Goal: Task Accomplishment & Management: Complete application form

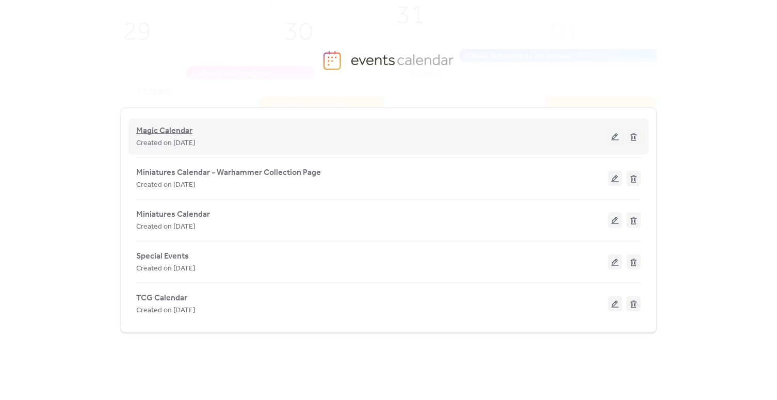
click at [176, 131] on span "Magic Calendar" at bounding box center [164, 131] width 56 height 12
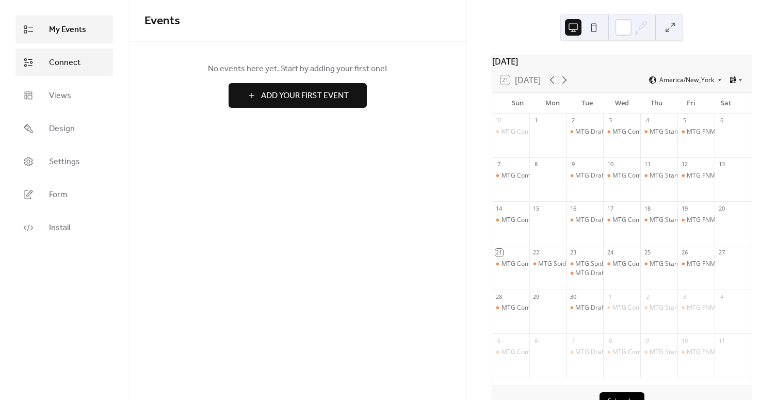
click at [76, 59] on span "Connect" at bounding box center [64, 63] width 31 height 12
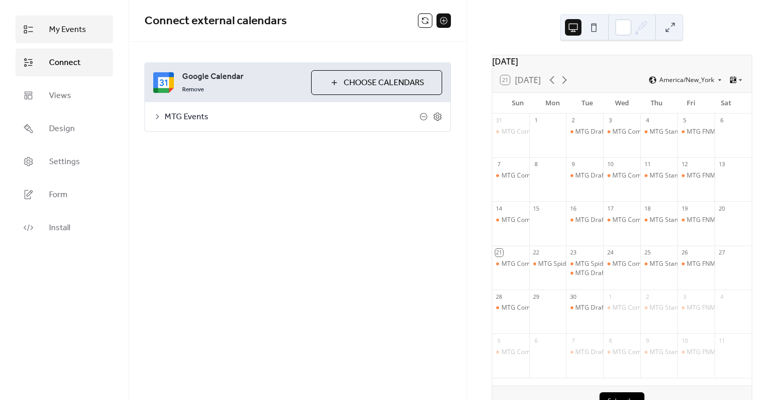
click at [72, 36] on span "My Events" at bounding box center [67, 30] width 37 height 12
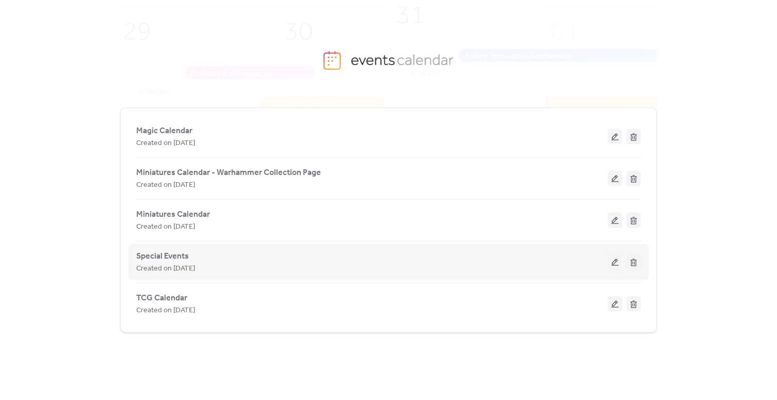
click at [223, 254] on div "Special Events Created on [DATE]" at bounding box center [372, 262] width 472 height 25
click at [614, 259] on button at bounding box center [615, 261] width 14 height 15
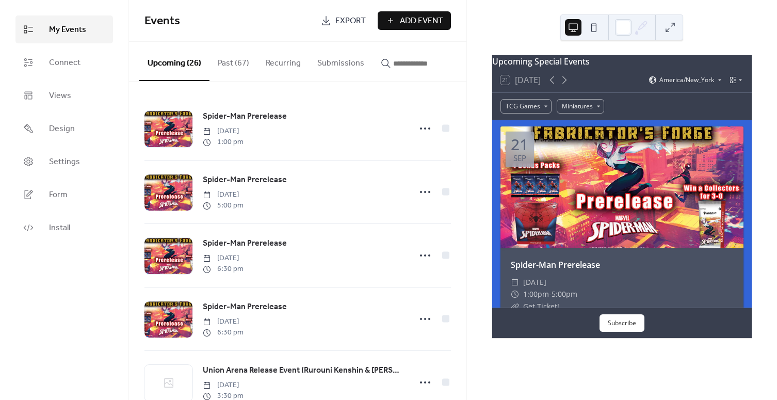
click at [39, 274] on div "My Events Connect Views Design Settings Form Install" at bounding box center [64, 200] width 129 height 400
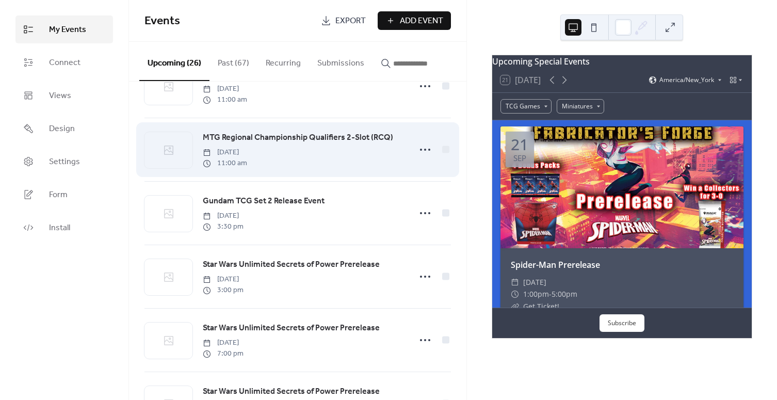
scroll to position [322, 0]
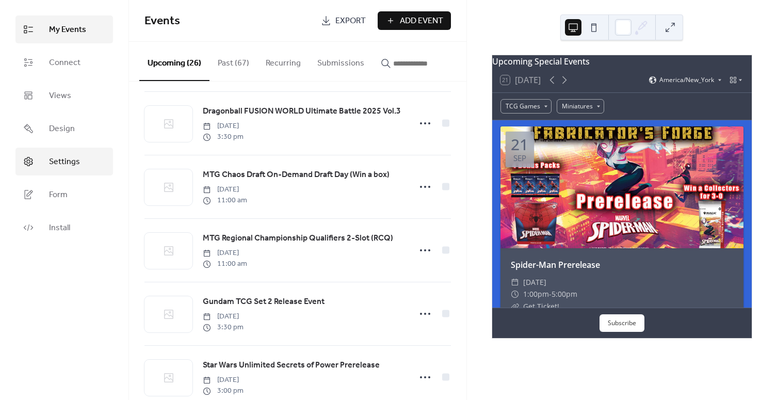
click at [65, 161] on span "Settings" at bounding box center [64, 162] width 31 height 12
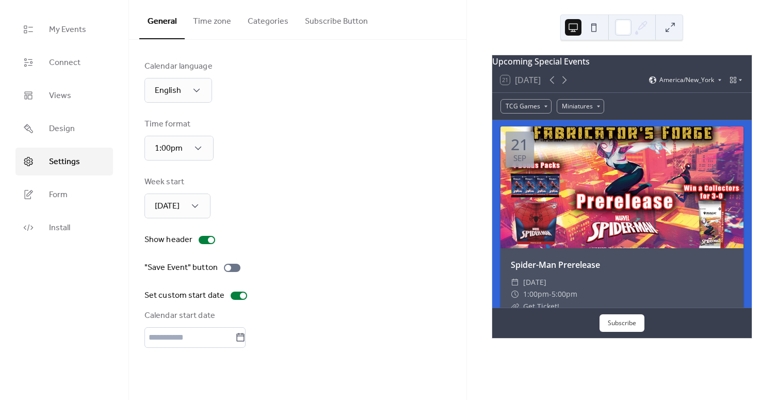
drag, startPoint x: 64, startPoint y: 90, endPoint x: 71, endPoint y: 80, distance: 11.8
click at [65, 90] on span "Views" at bounding box center [60, 96] width 22 height 12
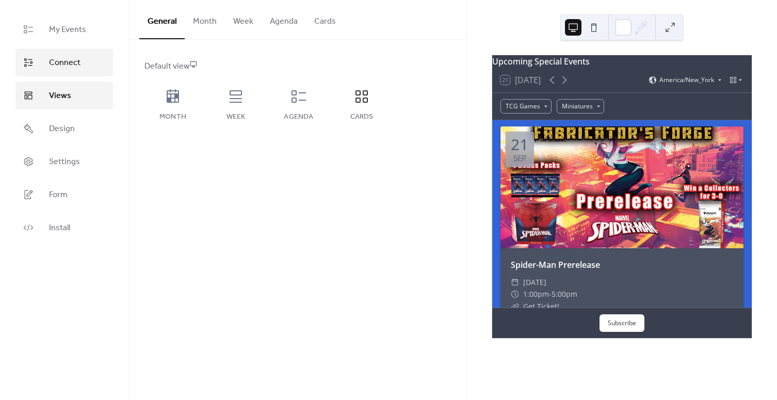
click at [71, 69] on span "Connect" at bounding box center [64, 63] width 31 height 12
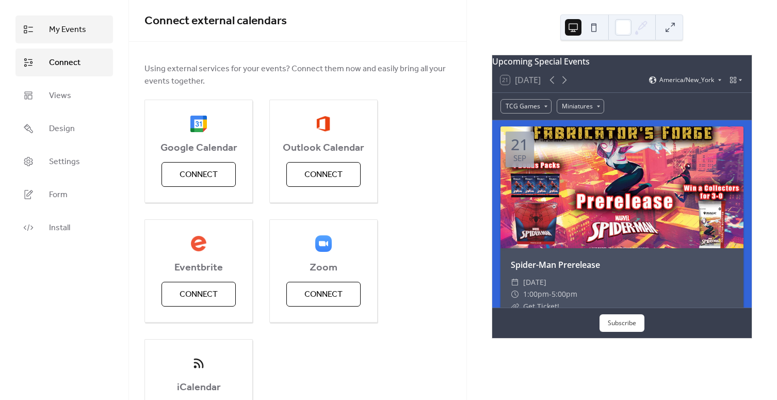
click at [66, 30] on span "My Events" at bounding box center [67, 30] width 37 height 12
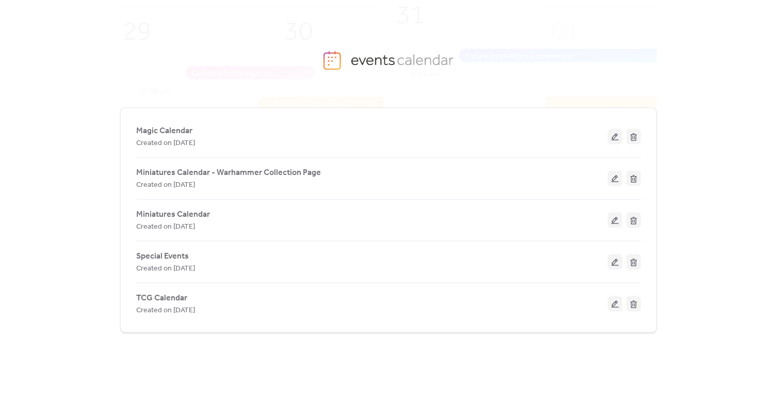
click at [720, 121] on div "Magic Calendar Created on [DATE] Miniatures Calendar - Warhammer Collection Pag…" at bounding box center [388, 253] width 777 height 294
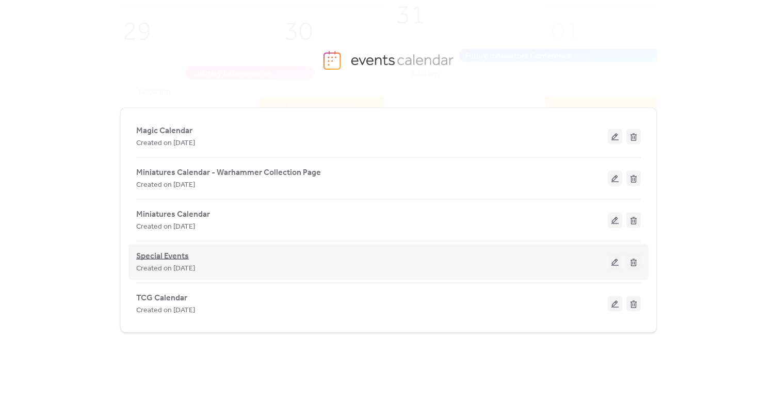
click at [169, 253] on span "Special Events" at bounding box center [162, 256] width 53 height 12
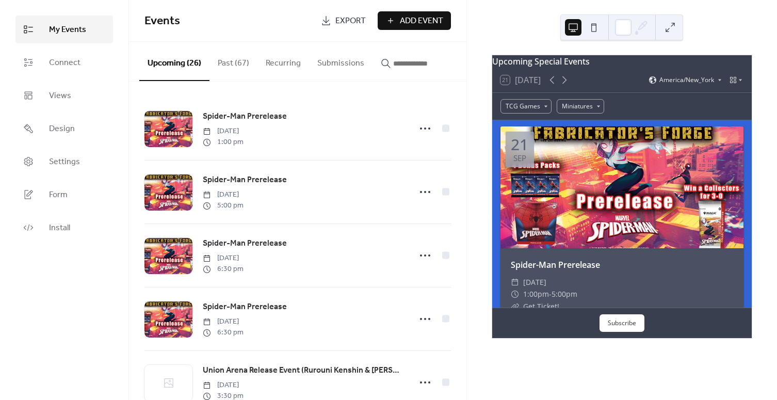
drag, startPoint x: 494, startPoint y: 22, endPoint x: 527, endPoint y: 13, distance: 34.7
click at [495, 21] on div "Upcoming Special Events 21 [DATE] America/New_York TCG Games Miniatures [DATE] …" at bounding box center [622, 200] width 310 height 400
click at [542, 41] on div "Upcoming Special Events 21 [DATE] America/New_York TCG Games Miniatures [DATE] …" at bounding box center [622, 200] width 310 height 400
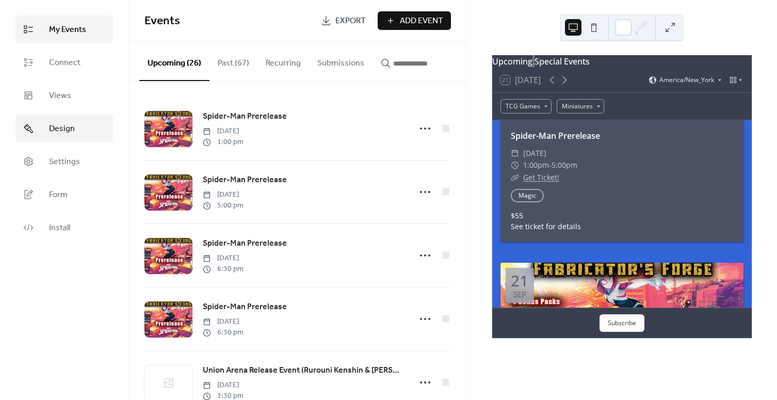
click at [62, 120] on link "Design" at bounding box center [63, 129] width 97 height 28
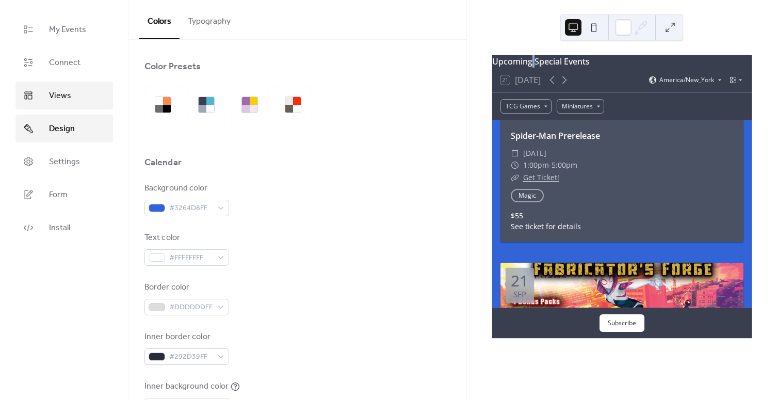
click at [64, 102] on span "Views" at bounding box center [60, 96] width 22 height 12
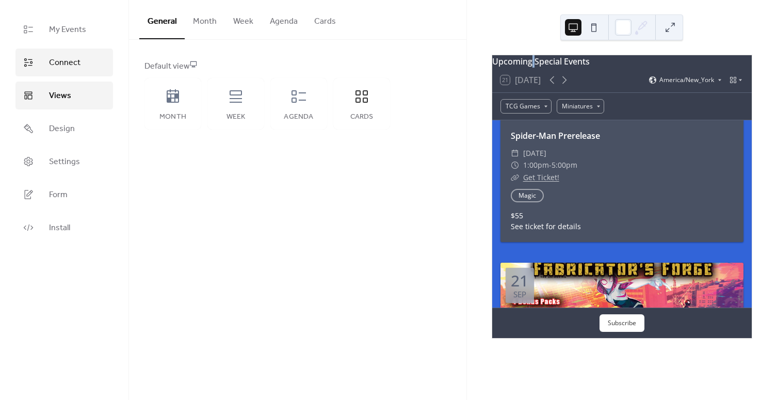
click at [66, 74] on link "Connect" at bounding box center [63, 62] width 97 height 28
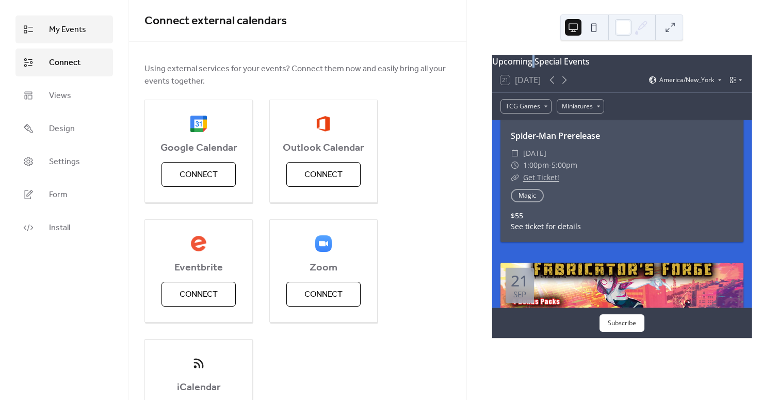
click at [62, 39] on link "My Events" at bounding box center [63, 29] width 97 height 28
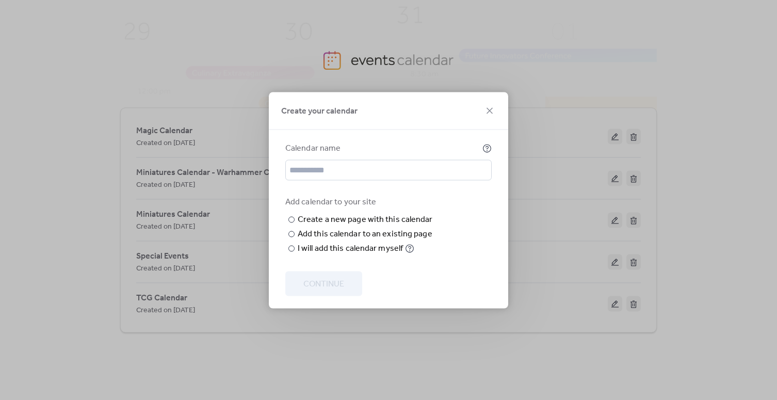
click at [190, 52] on div "Create your calendar Calendar name Add calendar to your site ​ Create a new pag…" at bounding box center [388, 200] width 777 height 400
click at [165, 124] on div "Create your calendar Calendar name Add calendar to your site ​ Create a new pag…" at bounding box center [388, 200] width 777 height 400
click at [170, 127] on div "Create your calendar Calendar name Add calendar to your site ​ Create a new pag…" at bounding box center [388, 200] width 777 height 400
click at [485, 104] on icon at bounding box center [489, 110] width 12 height 12
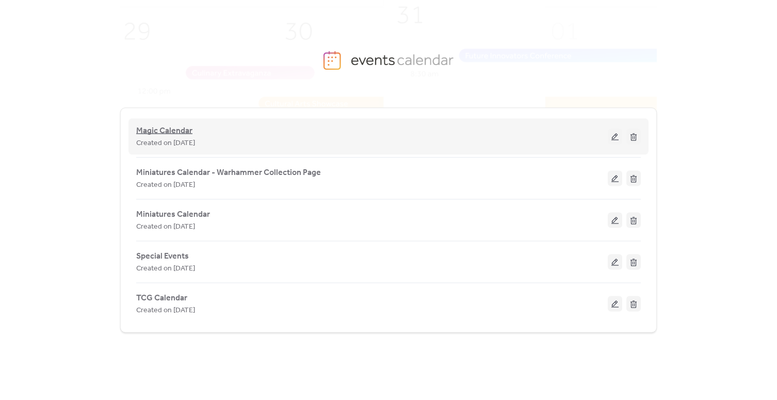
click at [164, 126] on span "Magic Calendar" at bounding box center [164, 131] width 56 height 12
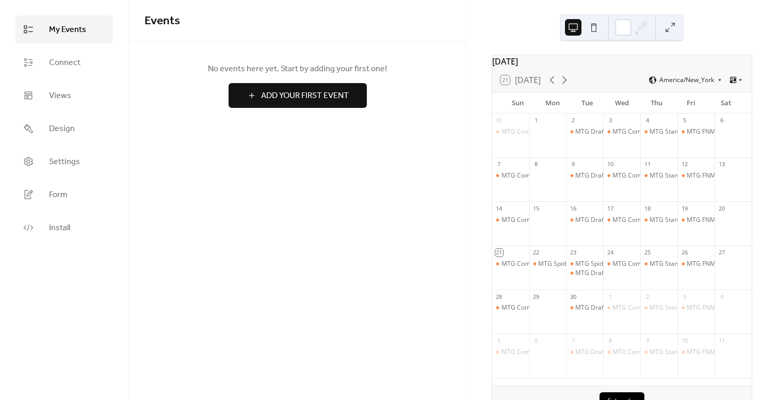
click at [268, 92] on span "Add Your First Event" at bounding box center [305, 96] width 88 height 12
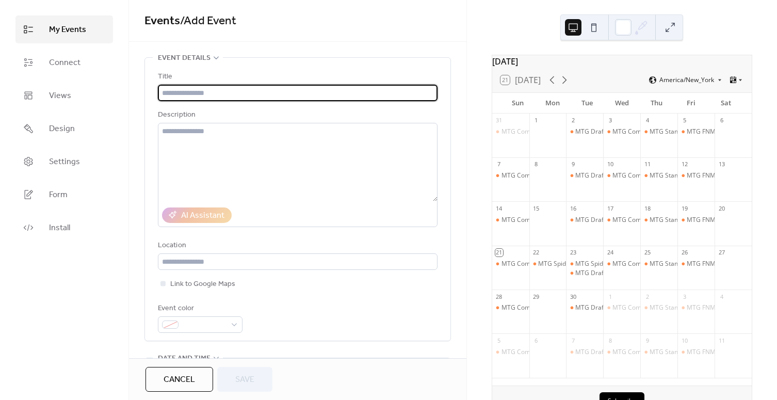
click at [252, 94] on input "text" at bounding box center [298, 93] width 280 height 17
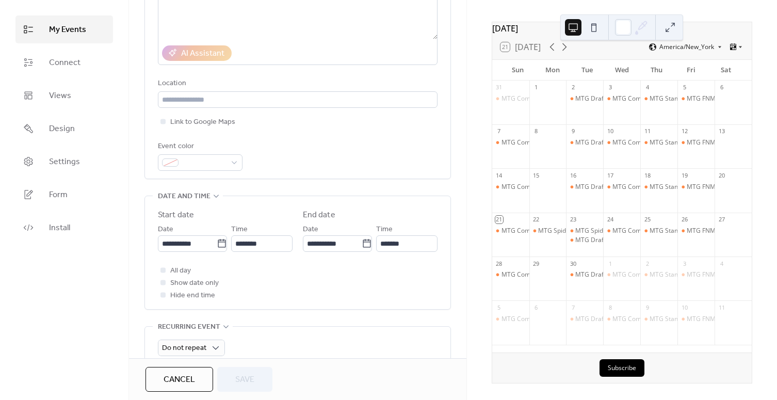
scroll to position [365, 0]
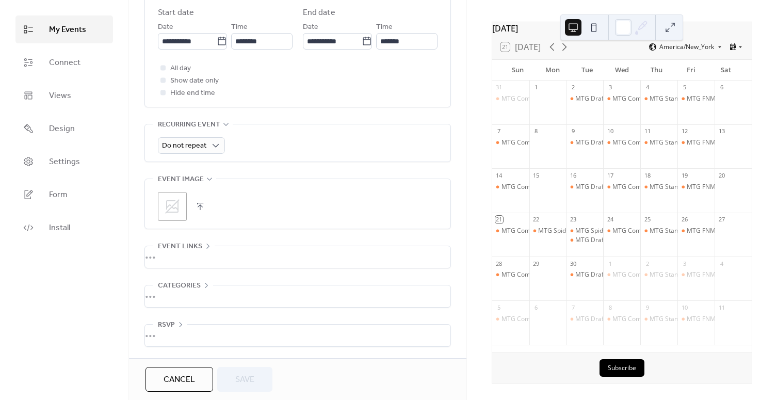
click at [196, 134] on div "Do not repeat" at bounding box center [298, 142] width 280 height 37
click at [195, 140] on span "Do not repeat" at bounding box center [184, 146] width 44 height 14
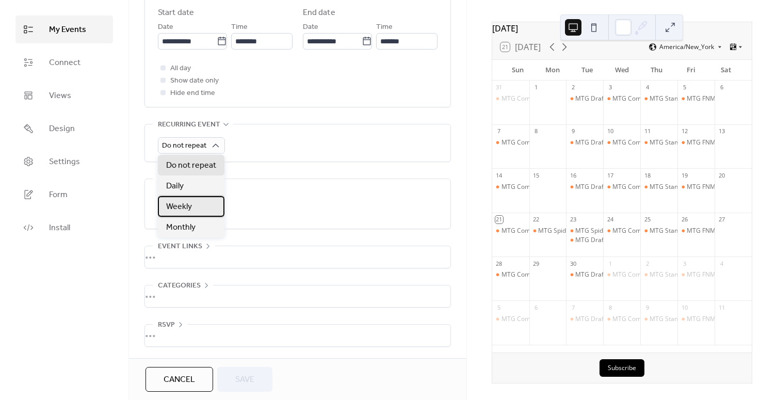
click at [197, 199] on div "Weekly" at bounding box center [191, 206] width 67 height 21
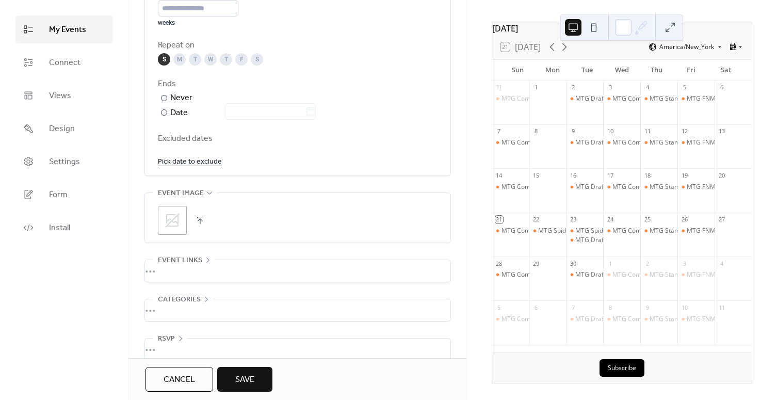
scroll to position [558, 0]
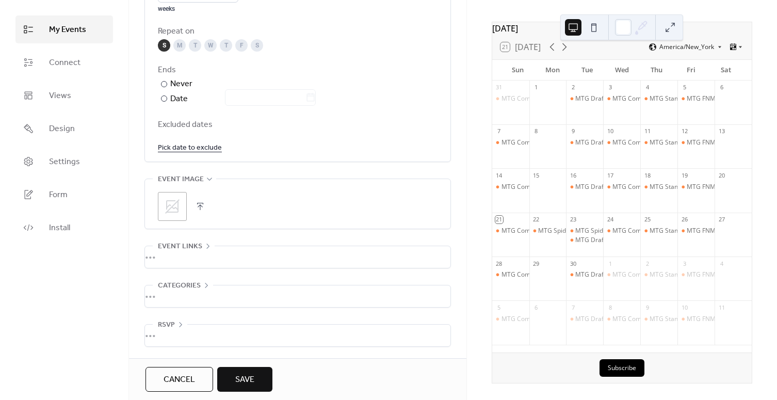
click at [183, 215] on div ";" at bounding box center [172, 206] width 29 height 29
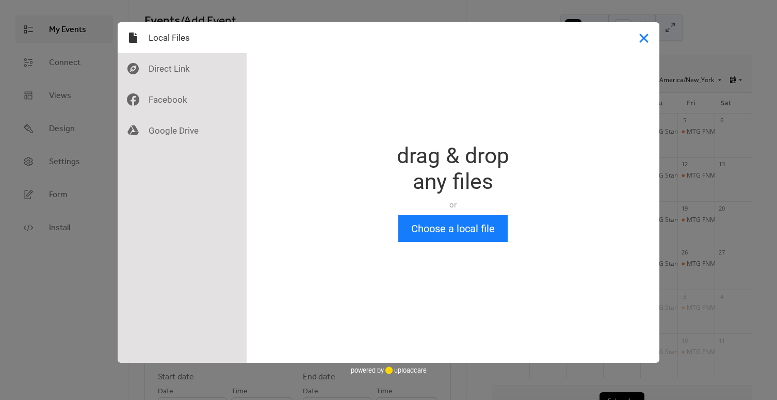
click at [644, 36] on button "Close" at bounding box center [643, 37] width 31 height 31
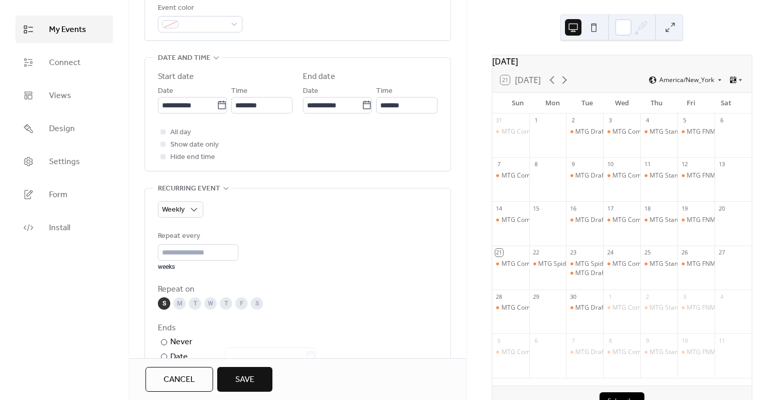
scroll to position [322, 0]
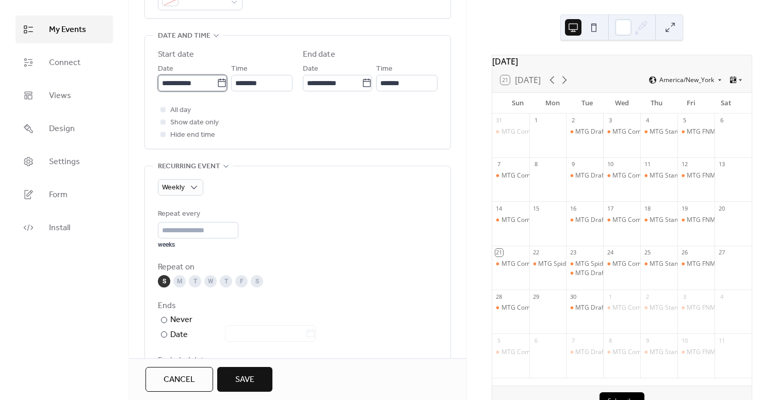
click at [189, 85] on input "**********" at bounding box center [187, 83] width 59 height 17
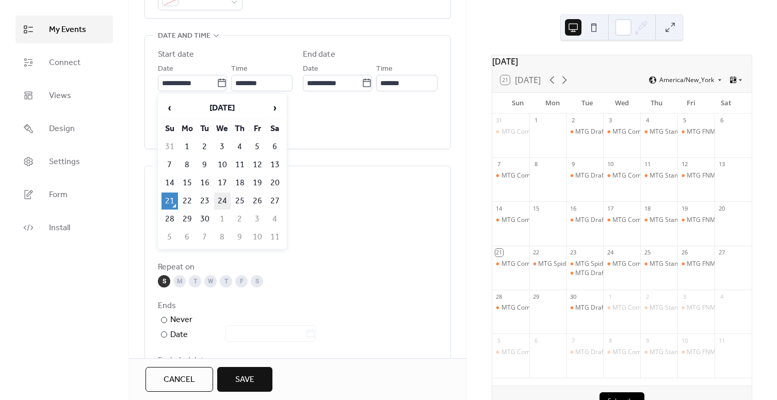
click at [218, 192] on td "24" at bounding box center [222, 200] width 17 height 17
type input "**********"
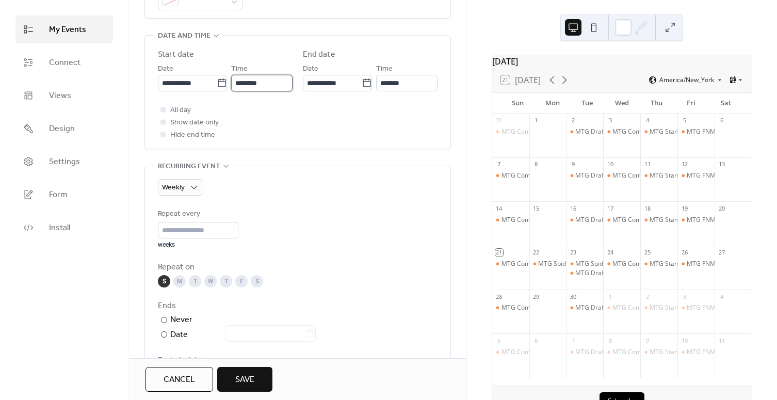
click at [239, 82] on input "********" at bounding box center [261, 83] width 61 height 17
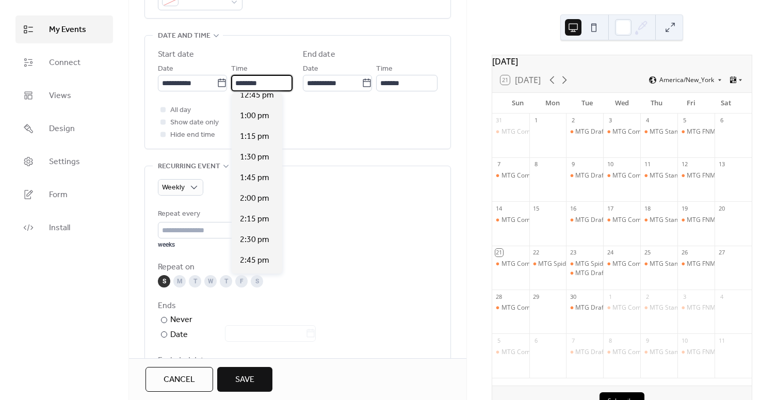
scroll to position [1313, 0]
click at [257, 190] on span "5:00 pm" at bounding box center [254, 194] width 29 height 12
type input "*******"
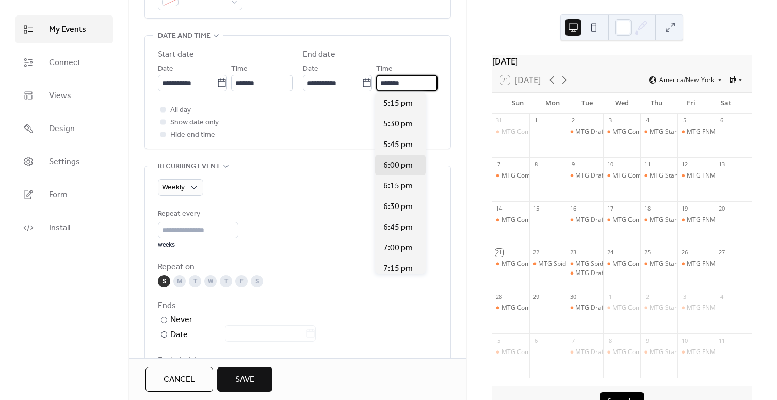
click at [378, 83] on input "*******" at bounding box center [406, 83] width 61 height 17
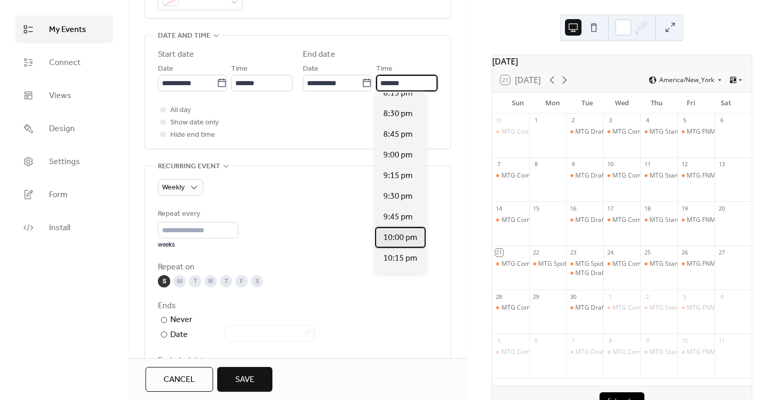
click at [395, 233] on span "10:00 pm" at bounding box center [400, 238] width 34 height 12
type input "********"
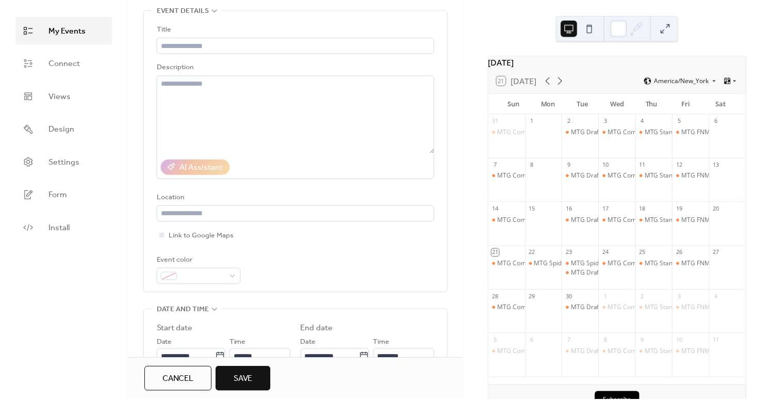
scroll to position [0, 0]
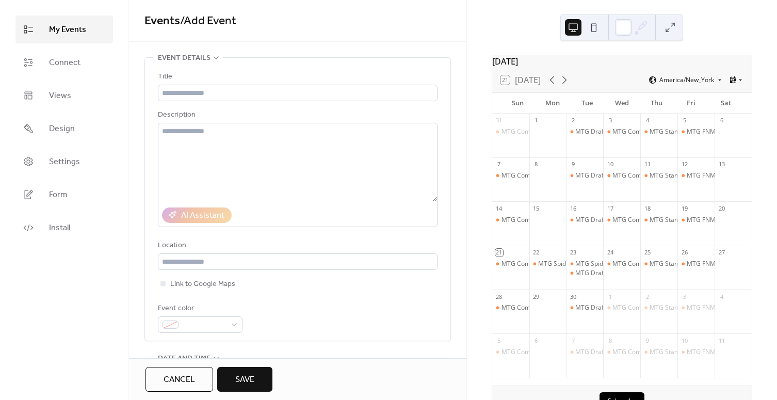
click at [191, 371] on button "Cancel" at bounding box center [179, 379] width 68 height 25
